Goal: Task Accomplishment & Management: Manage account settings

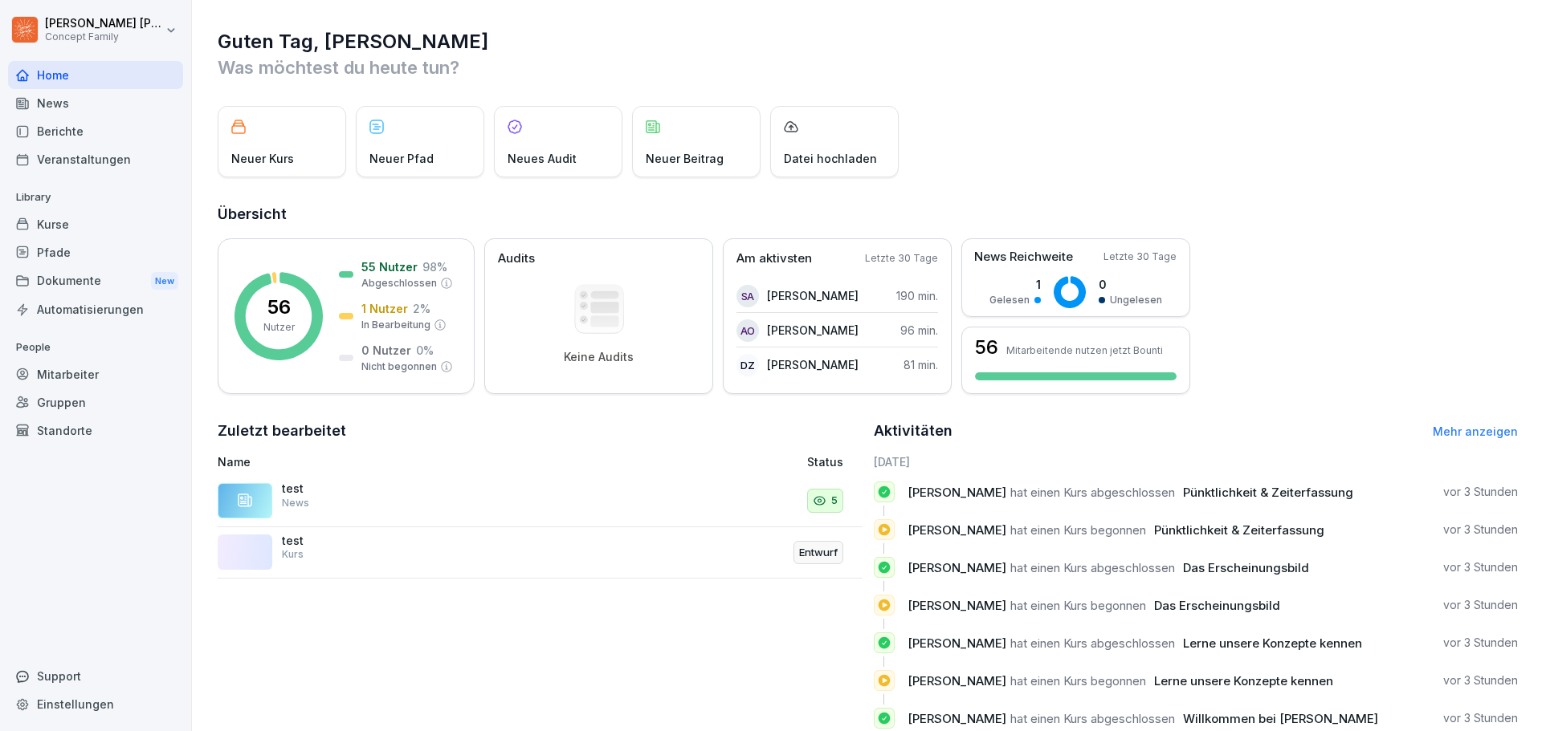
click at [74, 285] on div "Dokumente New" at bounding box center [95, 282] width 175 height 30
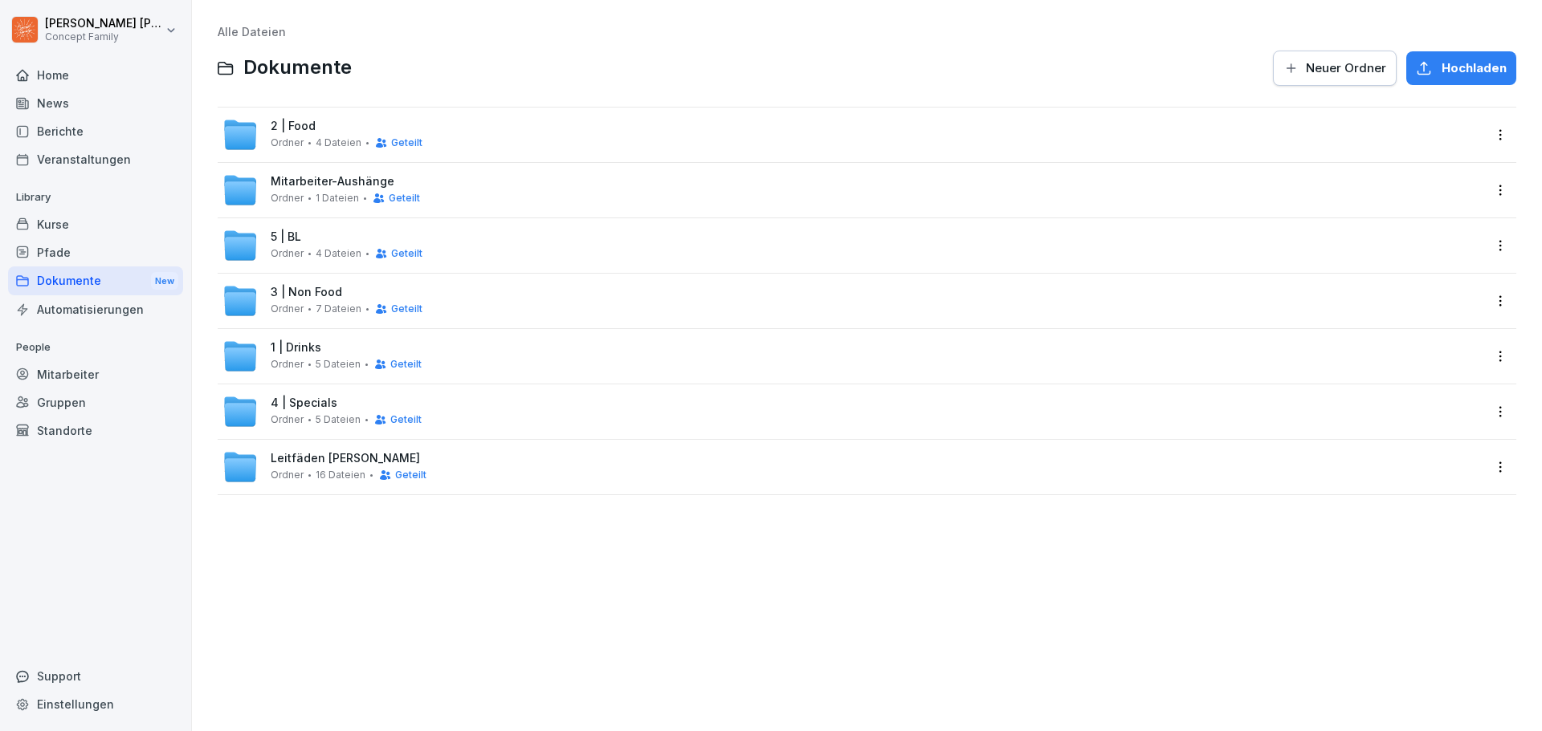
click at [336, 287] on span "3 | Non Food" at bounding box center [306, 293] width 71 height 14
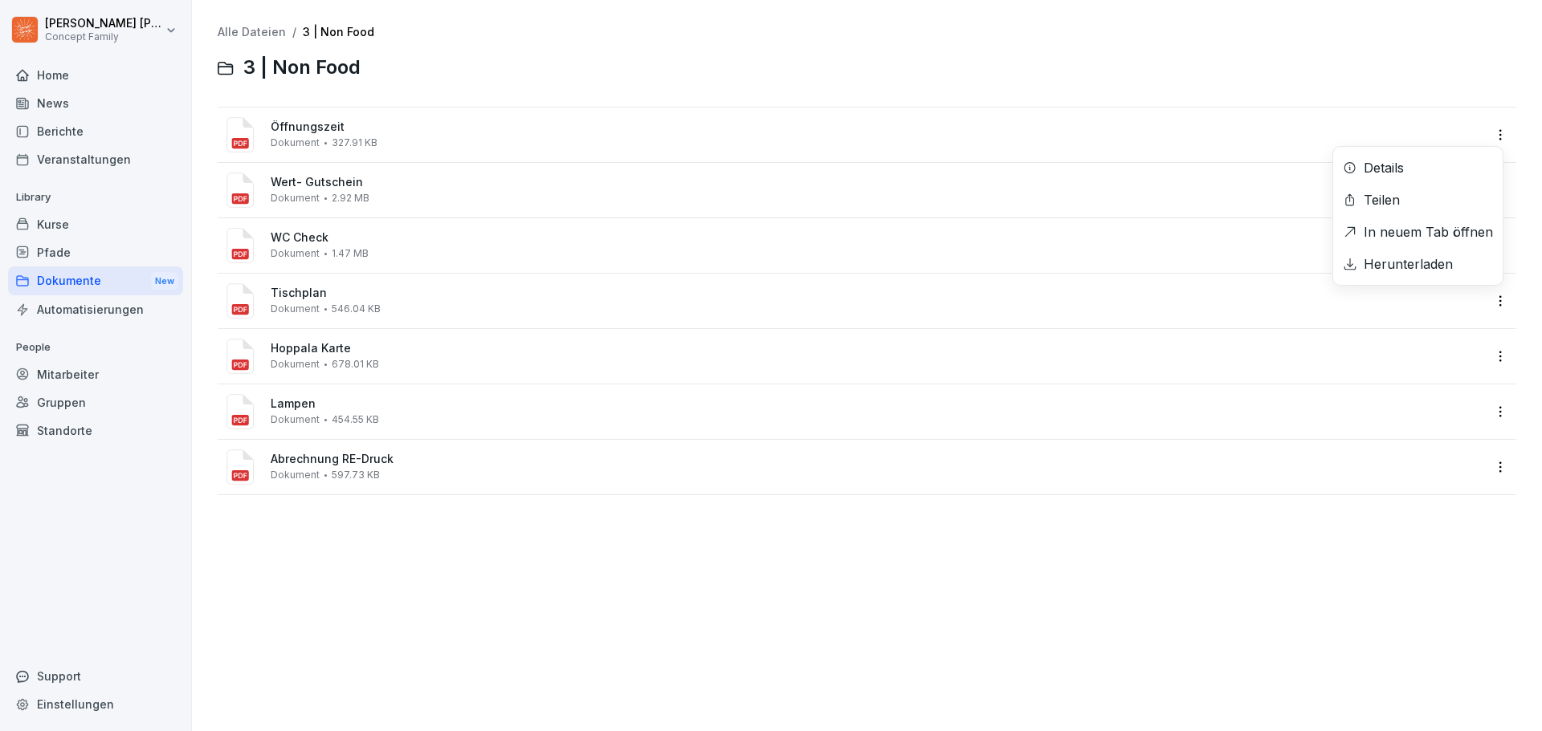
click at [1490, 137] on html "[PERSON_NAME] Concept Family Home News Berichte Veranstaltungen Library Kurse P…" at bounding box center [771, 365] width 1542 height 731
click at [1486, 95] on html "[PERSON_NAME] Concept Family Home News Berichte Veranstaltungen Library Kurse P…" at bounding box center [771, 365] width 1542 height 731
click at [1488, 186] on html "[PERSON_NAME] Concept Family Home News Berichte Veranstaltungen Library Kurse P…" at bounding box center [771, 365] width 1542 height 731
click at [1461, 92] on html "[PERSON_NAME] Concept Family Home News Berichte Veranstaltungen Library Kurse P…" at bounding box center [771, 365] width 1542 height 731
click at [1489, 241] on html "[PERSON_NAME] Concept Family Home News Berichte Veranstaltungen Library Kurse P…" at bounding box center [771, 365] width 1542 height 731
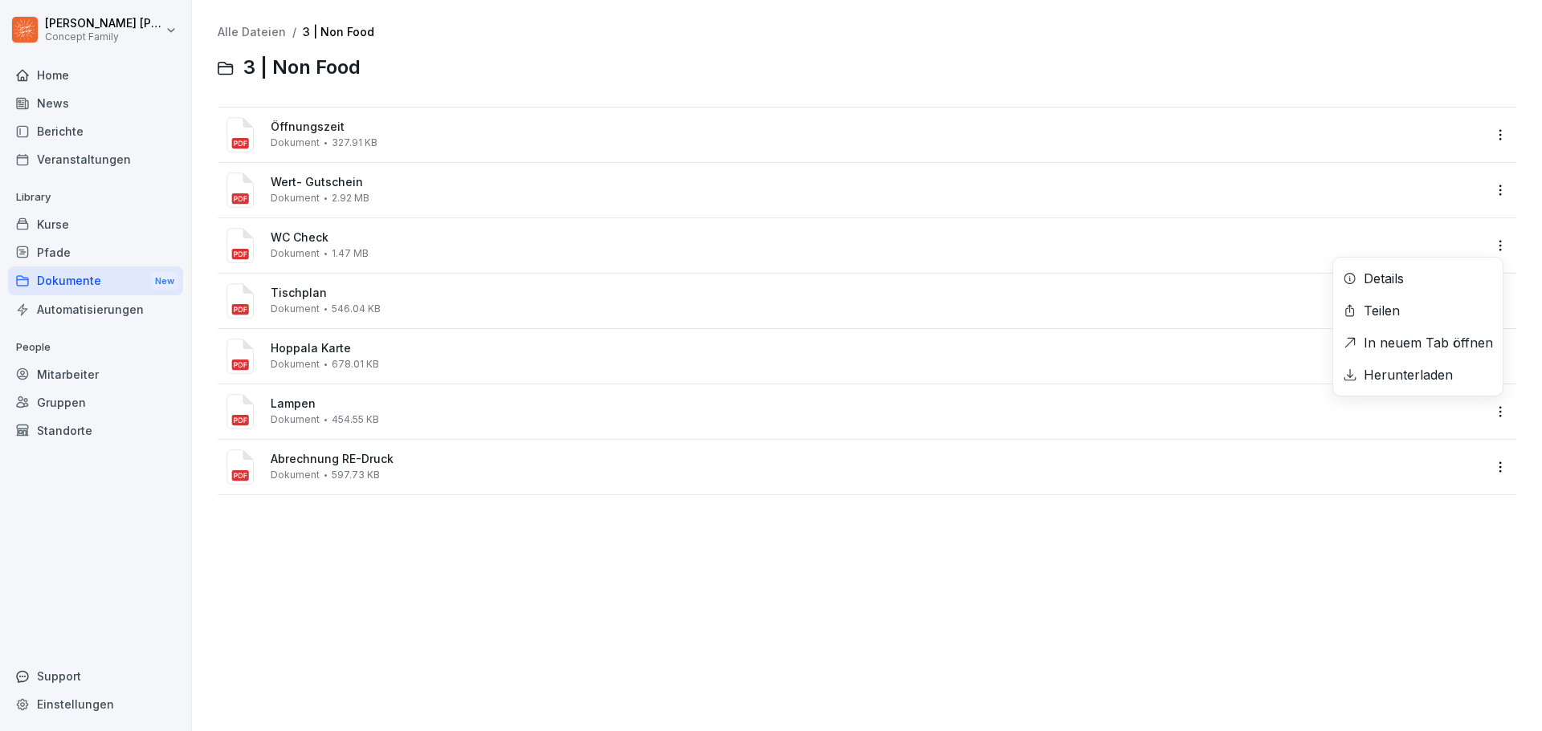
click at [1401, 594] on html "Jakob Schmidt Concept Family Home News Berichte Veranstaltungen Library Kurse P…" at bounding box center [771, 365] width 1542 height 731
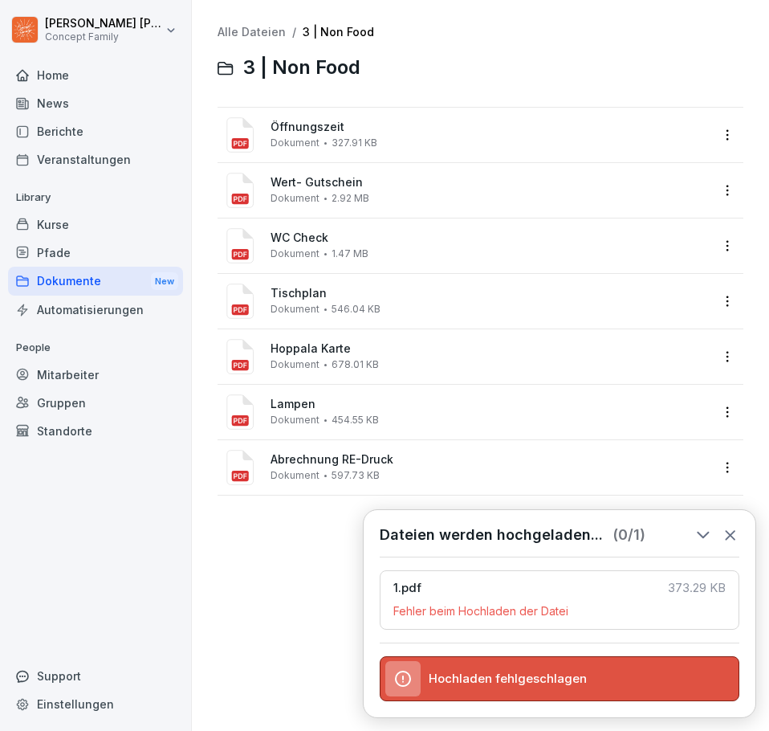
click at [336, 553] on div "Alle Dateien / 3 | Non Food 3 | Non Food Öffnungszeit Dokument 327.91 KB Wert- …" at bounding box center [480, 365] width 553 height 707
click at [729, 526] on icon at bounding box center [731, 535] width 18 height 18
click at [407, 681] on icon at bounding box center [402, 678] width 19 height 19
click at [446, 679] on span "Hochladen fehlgeschlagen" at bounding box center [508, 678] width 158 height 14
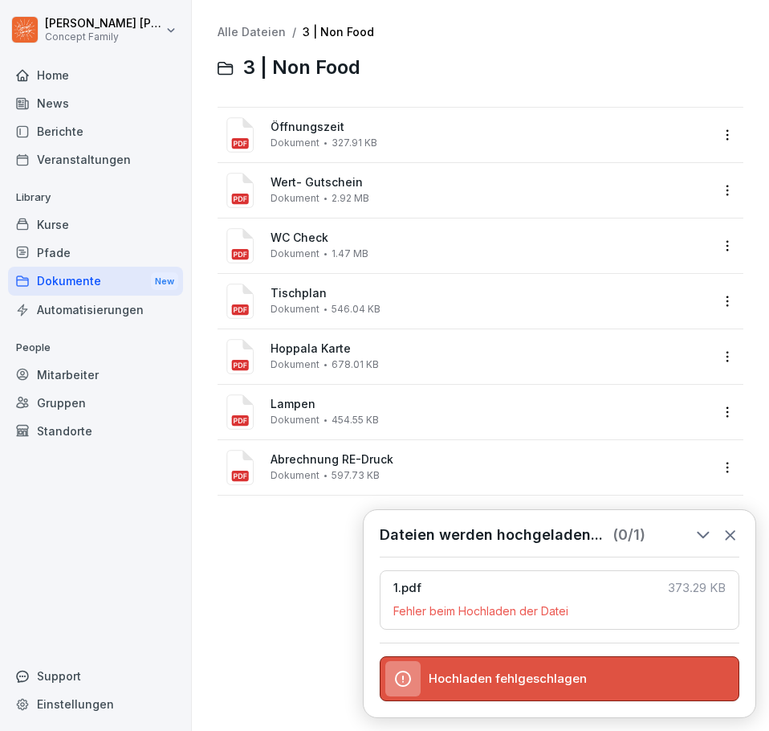
click at [589, 667] on div "Hochladen fehlgeschlagen" at bounding box center [560, 678] width 360 height 45
click at [601, 669] on div at bounding box center [658, 679] width 126 height 34
click at [735, 528] on icon at bounding box center [731, 535] width 18 height 18
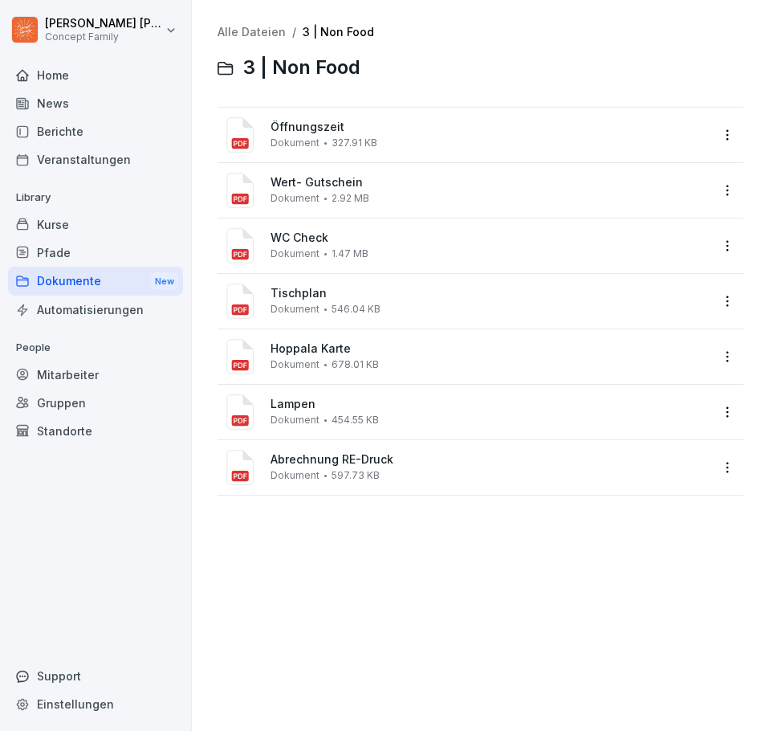
click at [399, 574] on div "Alle Dateien / 3 | Non Food 3 | Non Food Öffnungszeit Dokument 327.91 KB Wert- …" at bounding box center [480, 365] width 553 height 707
click at [711, 134] on html "Jakob Schmidt Concept Family Home News Berichte Veranstaltungen Library Kurse P…" at bounding box center [384, 365] width 769 height 731
click at [638, 267] on div "Herunterladen" at bounding box center [635, 264] width 89 height 19
click at [715, 186] on html "Jakob Schmidt Concept Family Home News Berichte Veranstaltungen Library Kurse P…" at bounding box center [384, 365] width 769 height 731
click at [302, 580] on html "Jakob Schmidt Concept Family Home News Berichte Veranstaltungen Library Kurse P…" at bounding box center [384, 365] width 769 height 731
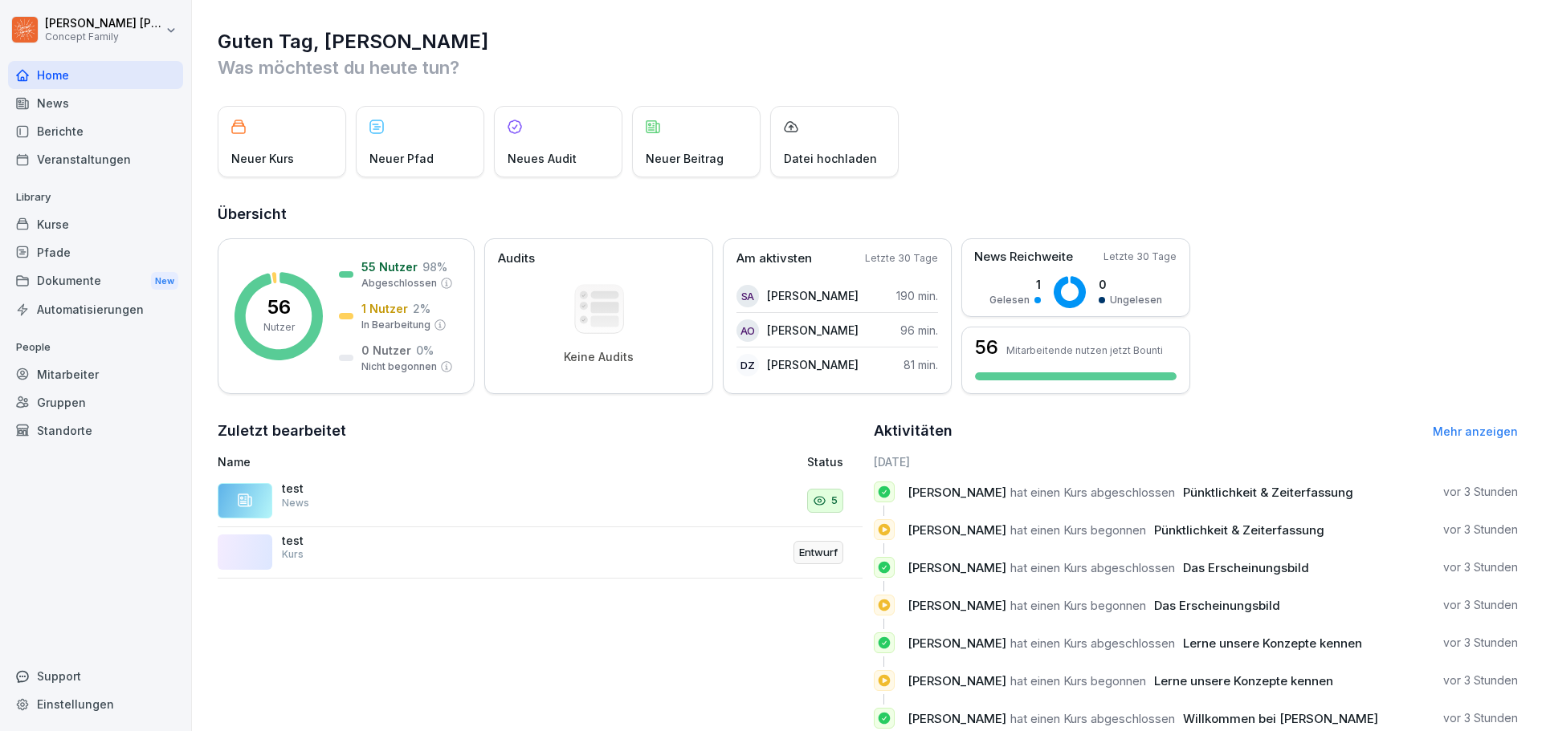
click at [59, 281] on div "Dokumente New" at bounding box center [95, 282] width 175 height 30
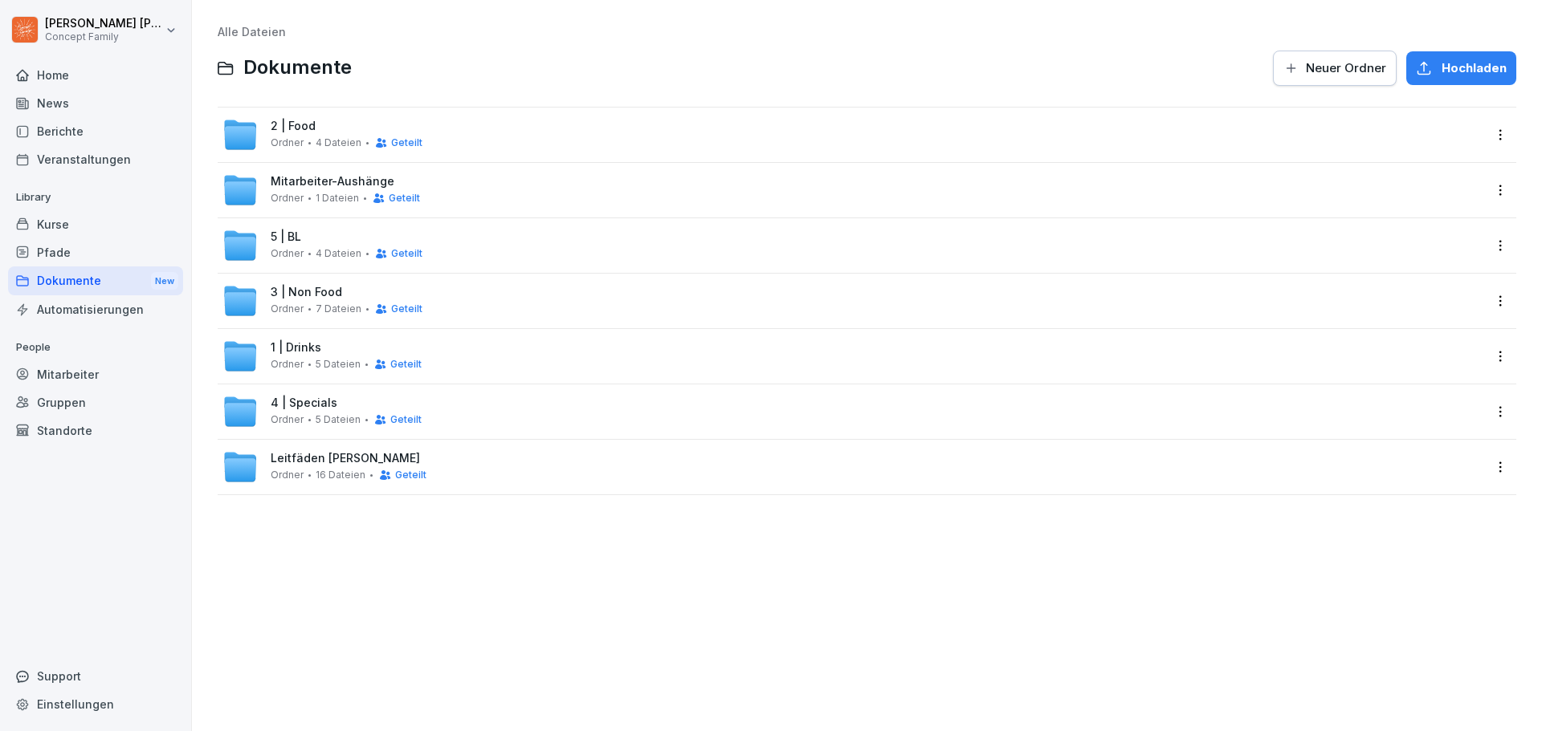
click at [300, 295] on span "3 | Non Food" at bounding box center [306, 293] width 71 height 14
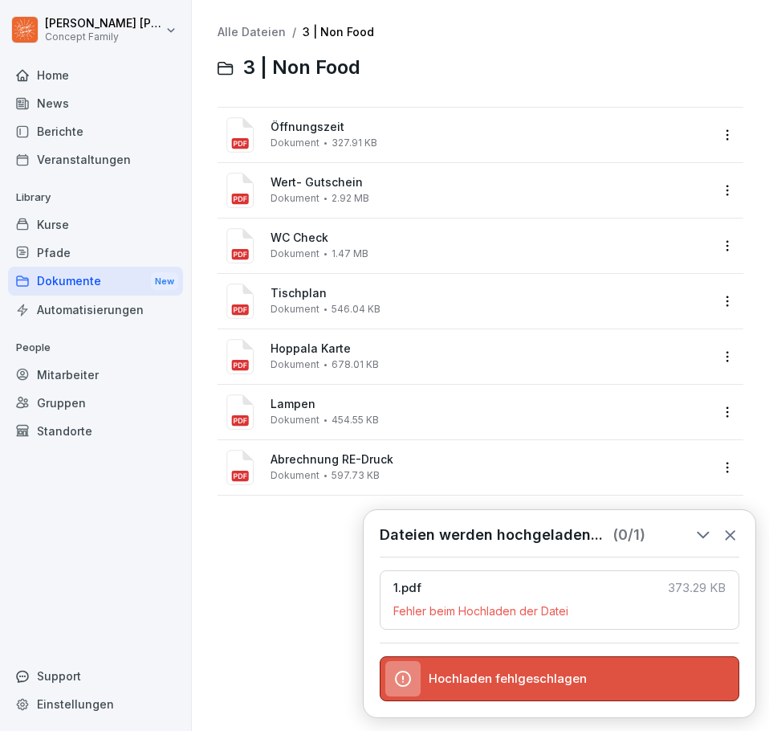
click at [532, 685] on span "Hochladen fehlgeschlagen" at bounding box center [508, 678] width 158 height 14
click at [389, 687] on div at bounding box center [402, 678] width 35 height 35
click at [393, 678] on div at bounding box center [402, 678] width 35 height 35
click at [669, 526] on div at bounding box center [670, 535] width 30 height 18
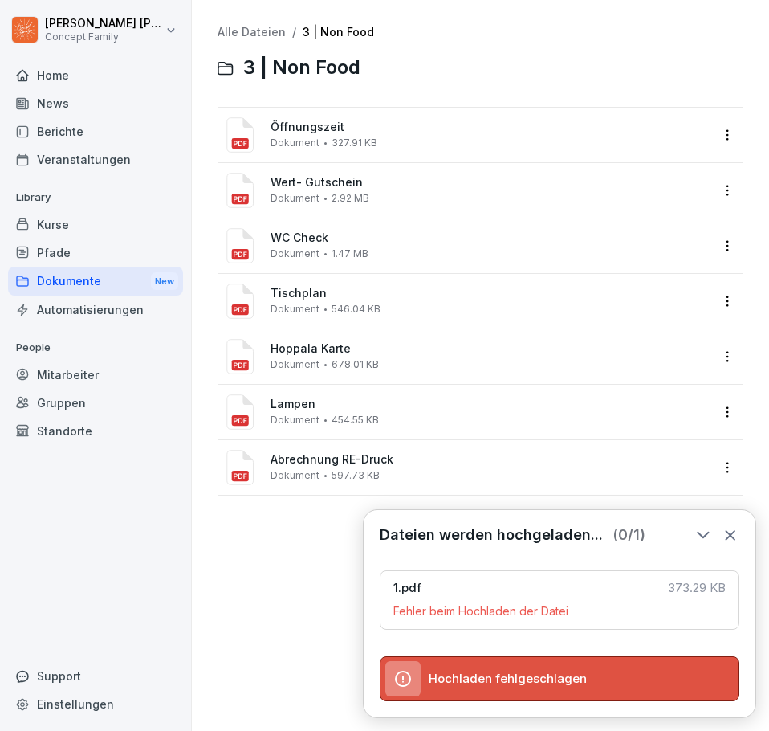
click at [716, 570] on div "1.pdf 373.29 KB Fehler beim Hochladen der Datei" at bounding box center [560, 599] width 360 height 59
click at [703, 526] on icon at bounding box center [704, 535] width 18 height 18
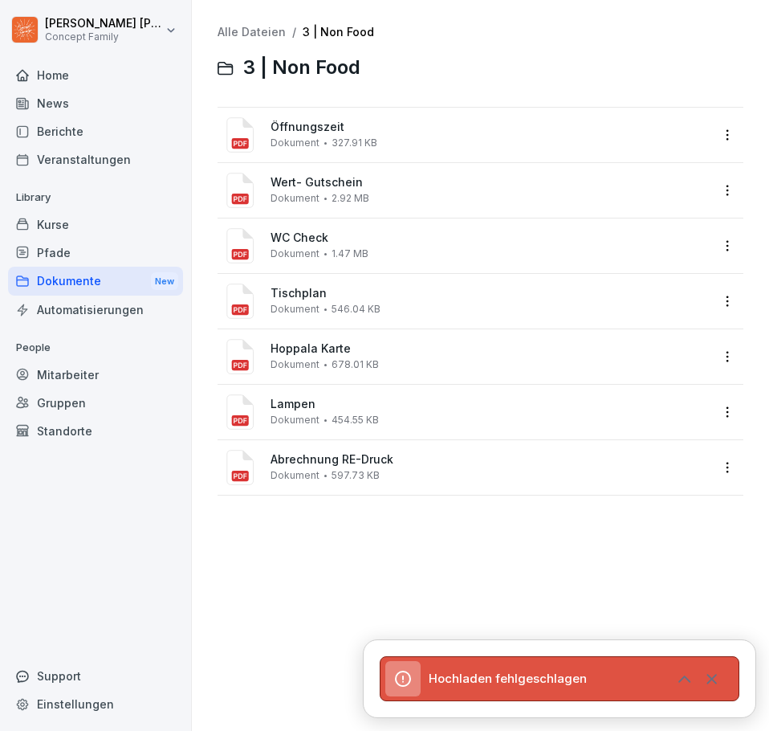
click at [680, 676] on icon at bounding box center [685, 679] width 18 height 18
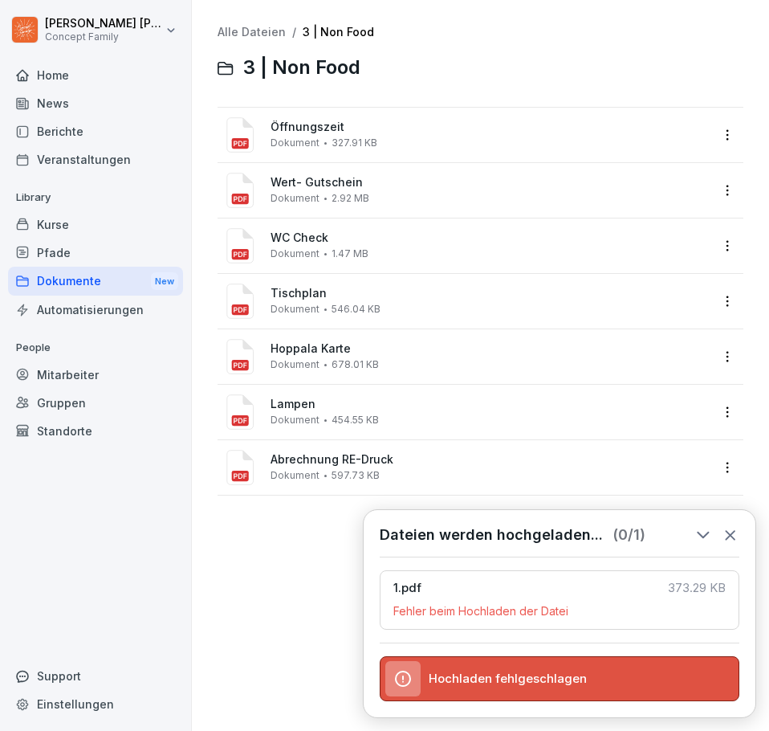
click at [678, 581] on span "373.29 KB" at bounding box center [697, 588] width 58 height 14
click at [726, 528] on icon at bounding box center [731, 535] width 18 height 18
click at [731, 526] on icon at bounding box center [731, 535] width 18 height 18
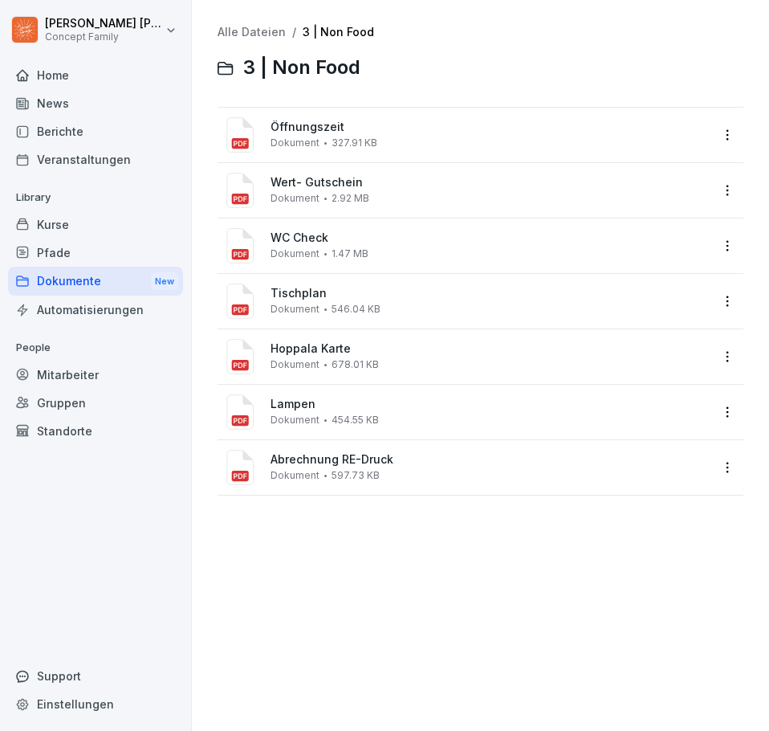
click at [56, 267] on div "Dokumente New" at bounding box center [95, 282] width 175 height 30
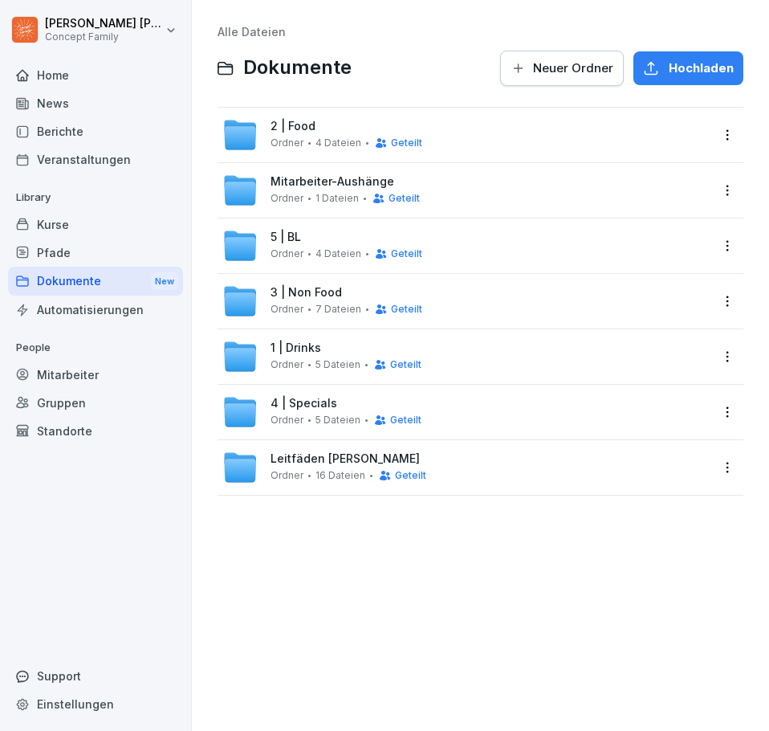
click at [65, 286] on div "Dokumente New" at bounding box center [95, 282] width 175 height 30
click at [309, 304] on div "Ordner 7 Dateien Geteilt" at bounding box center [347, 309] width 152 height 13
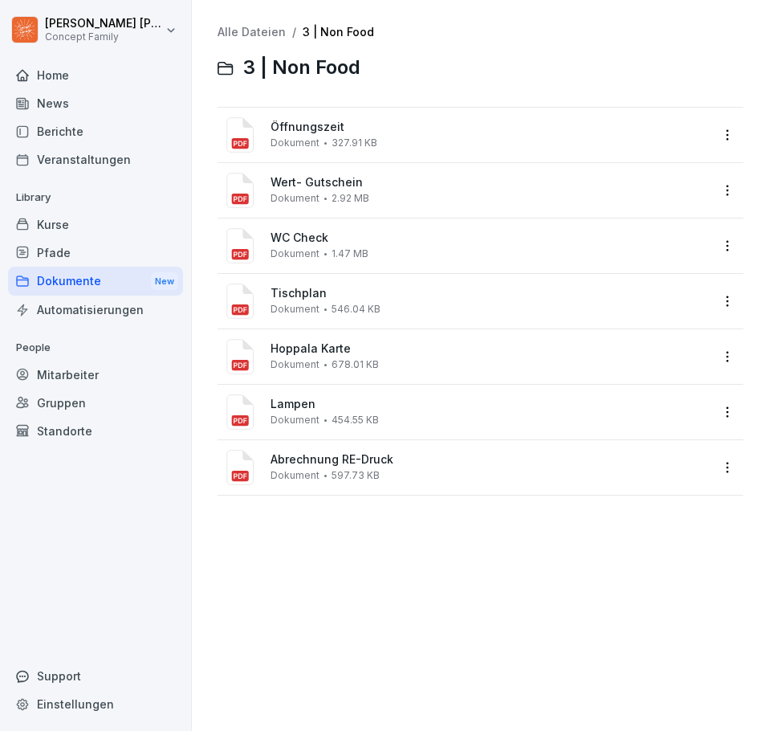
click at [62, 283] on div "Dokumente New" at bounding box center [95, 282] width 175 height 30
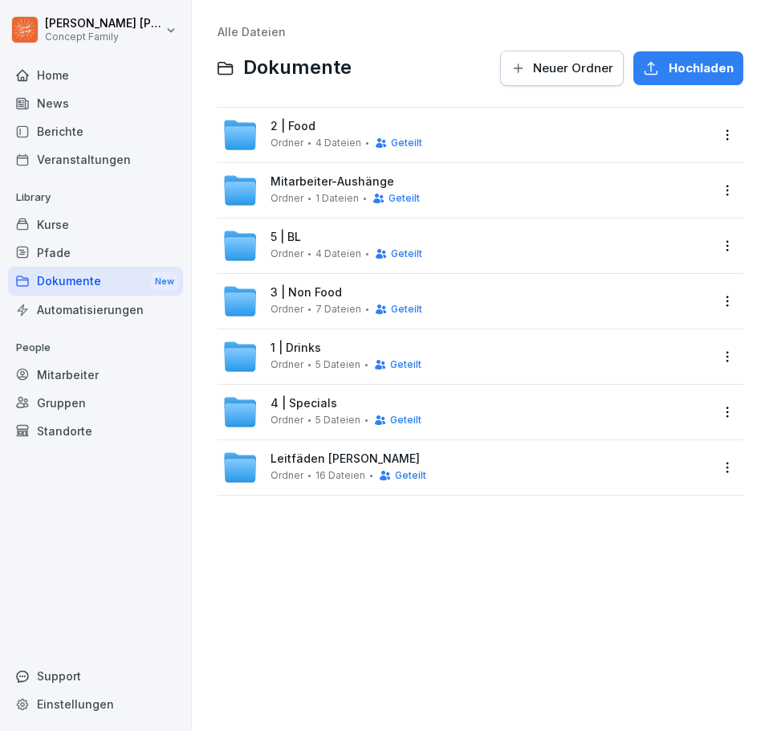
click at [719, 304] on html "[PERSON_NAME] Concept Family Home News Berichte Veranstaltungen Library Kurse P…" at bounding box center [384, 365] width 769 height 731
click at [719, 303] on html "[PERSON_NAME] Concept Family Home News Berichte Veranstaltungen Library Kurse P…" at bounding box center [384, 365] width 769 height 731
click at [725, 300] on html "[PERSON_NAME] Concept Family Home News Berichte Veranstaltungen Library Kurse P…" at bounding box center [384, 365] width 769 height 731
click at [644, 336] on div "Details" at bounding box center [648, 334] width 155 height 32
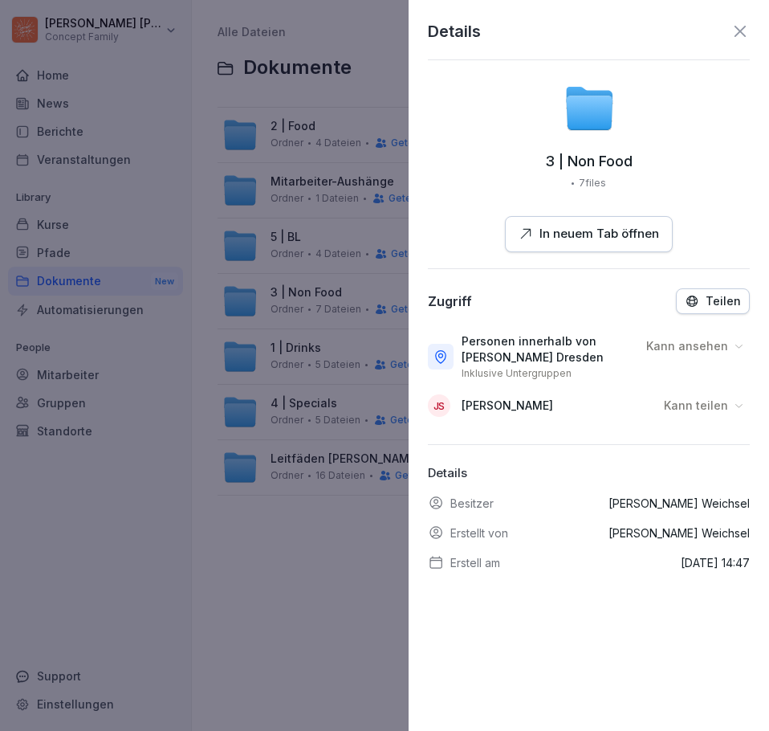
click at [731, 29] on icon at bounding box center [740, 31] width 19 height 19
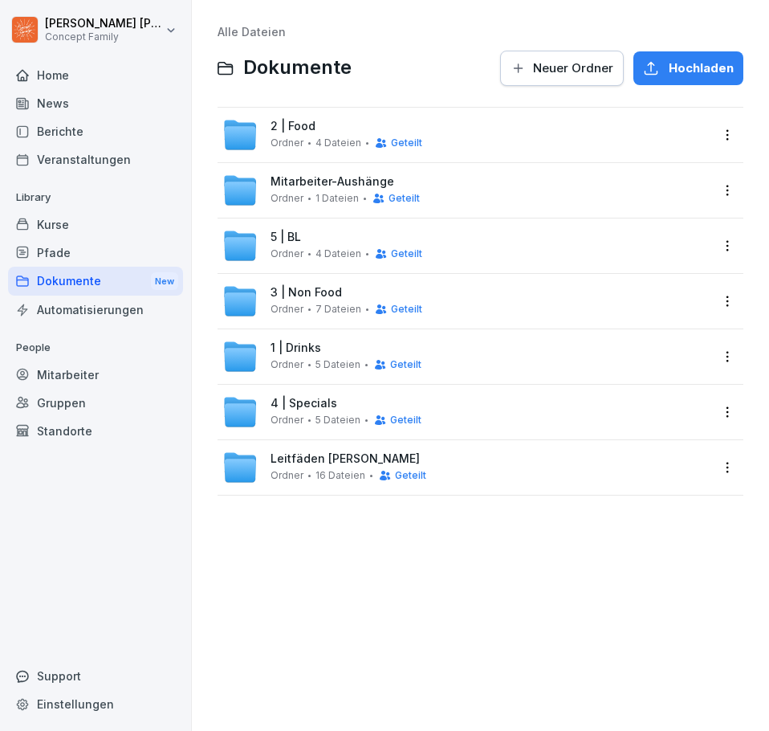
click at [295, 556] on div "Alle Dateien Dokumente Neuer Ordner Hochladen 2 | Food Ordner 4 Dateien Geteilt…" at bounding box center [480, 365] width 553 height 707
click at [713, 137] on html "[PERSON_NAME] Concept Family Home News Berichte Veranstaltungen Library Kurse P…" at bounding box center [384, 365] width 769 height 731
click at [715, 137] on html "[PERSON_NAME] Concept Family Home News Berichte Veranstaltungen Library Kurse P…" at bounding box center [384, 365] width 769 height 731
click at [715, 189] on html "[PERSON_NAME] Concept Family Home News Berichte Veranstaltungen Library Kurse P…" at bounding box center [384, 365] width 769 height 731
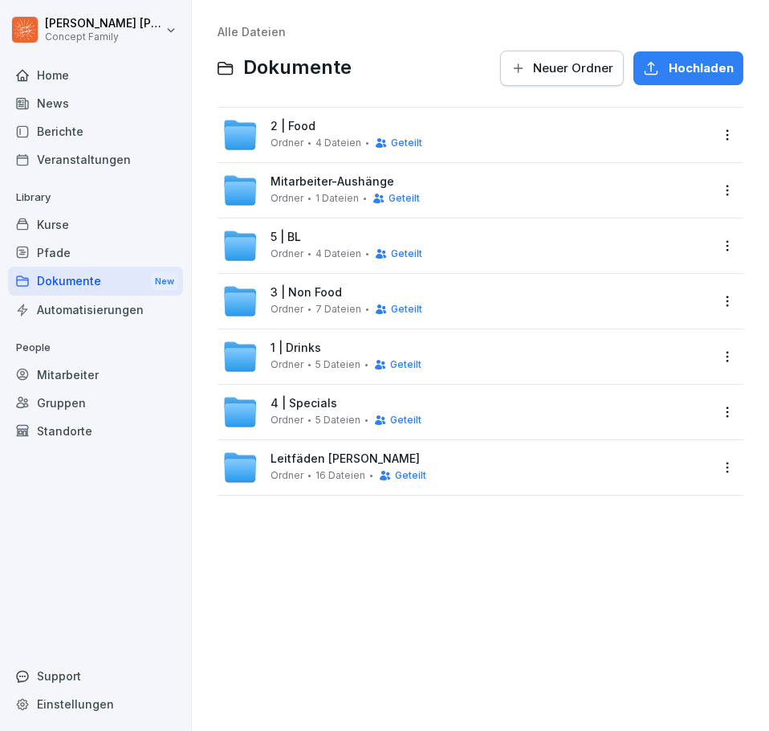
click at [713, 249] on html "[PERSON_NAME] Concept Family Home News Berichte Veranstaltungen Library Kurse P…" at bounding box center [384, 365] width 769 height 731
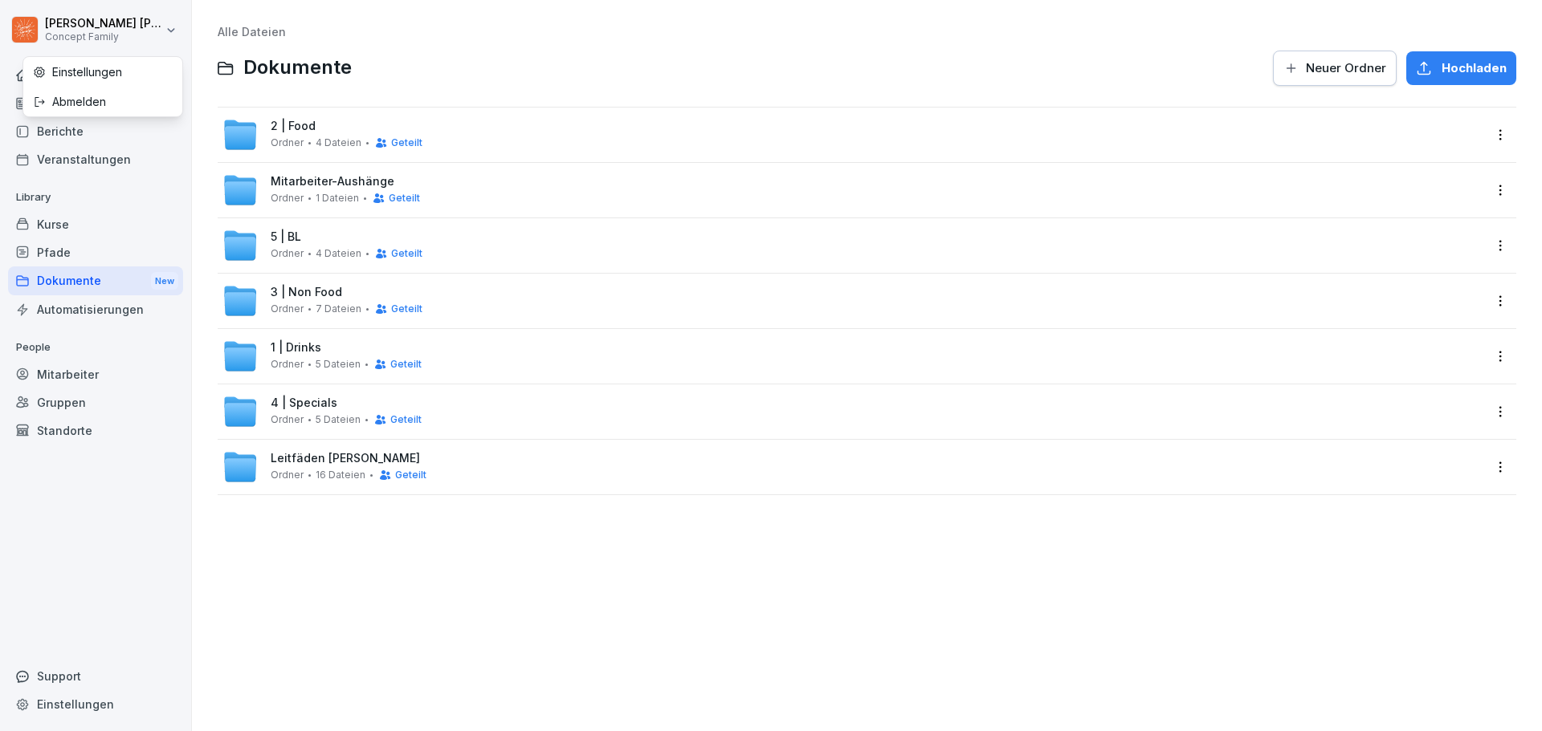
click at [86, 28] on html "[PERSON_NAME] Concept Family Home News Berichte Veranstaltungen Library Kurse P…" at bounding box center [771, 365] width 1542 height 731
click at [96, 108] on div "Abmelden" at bounding box center [102, 102] width 159 height 30
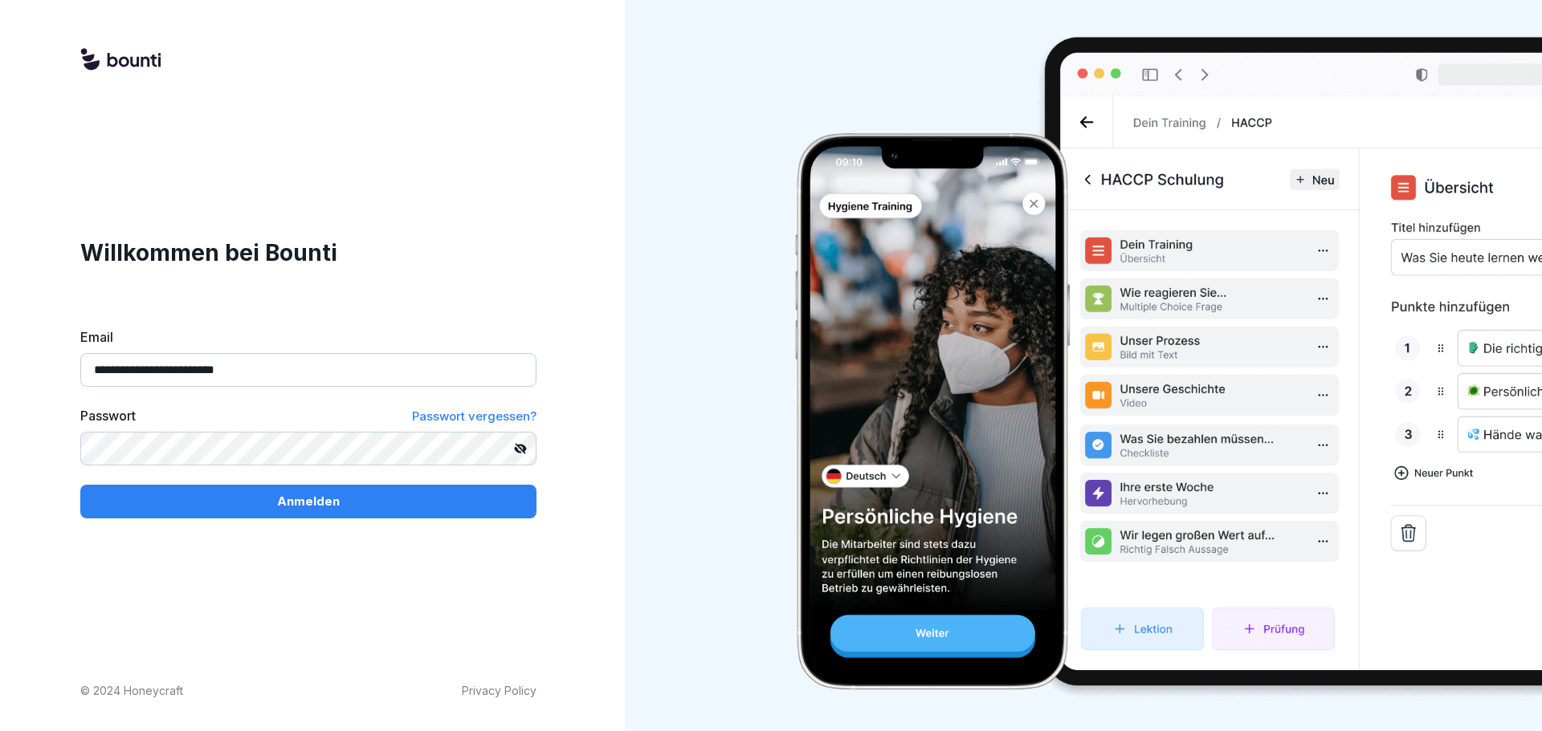
click at [299, 371] on input "**********" at bounding box center [308, 370] width 456 height 34
type input "**********"
click at [315, 494] on p "Anmelden" at bounding box center [308, 502] width 63 height 18
